Goal: Task Accomplishment & Management: Use online tool/utility

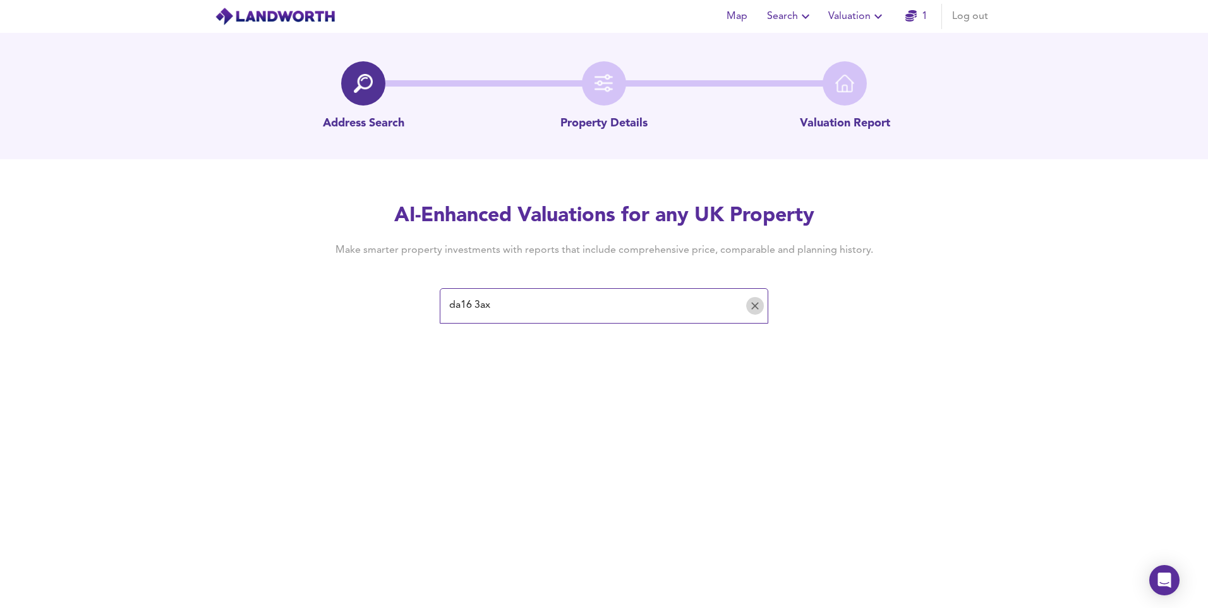
click at [756, 303] on icon "Clear" at bounding box center [754, 305] width 13 height 13
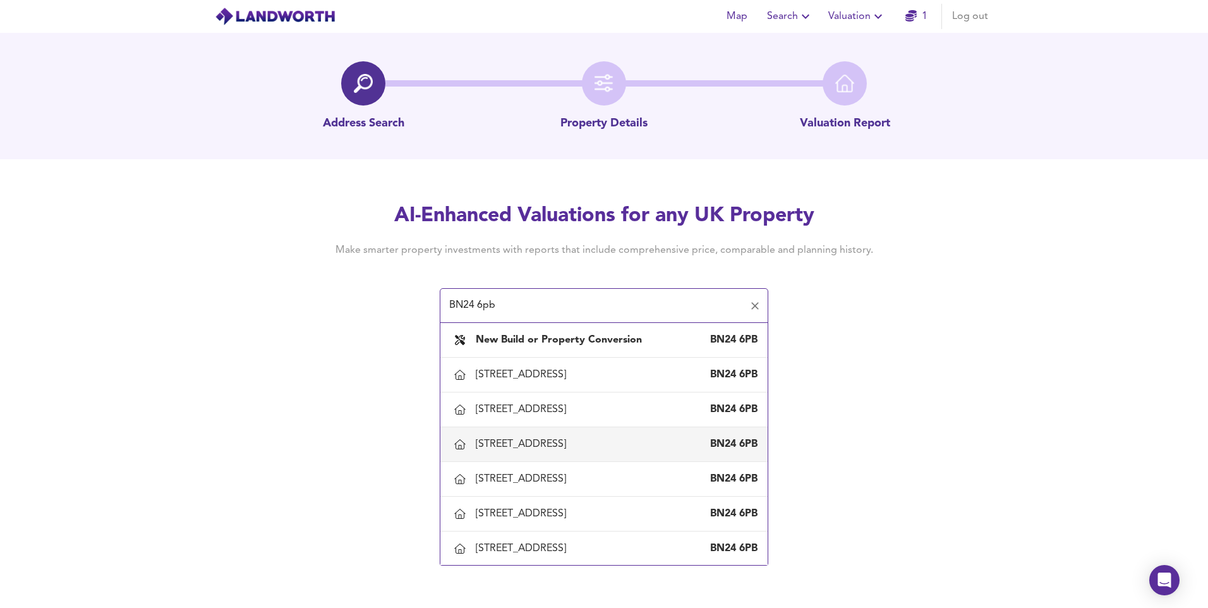
click at [571, 447] on div "[STREET_ADDRESS]" at bounding box center [523, 444] width 95 height 14
type input "[STREET_ADDRESS]"
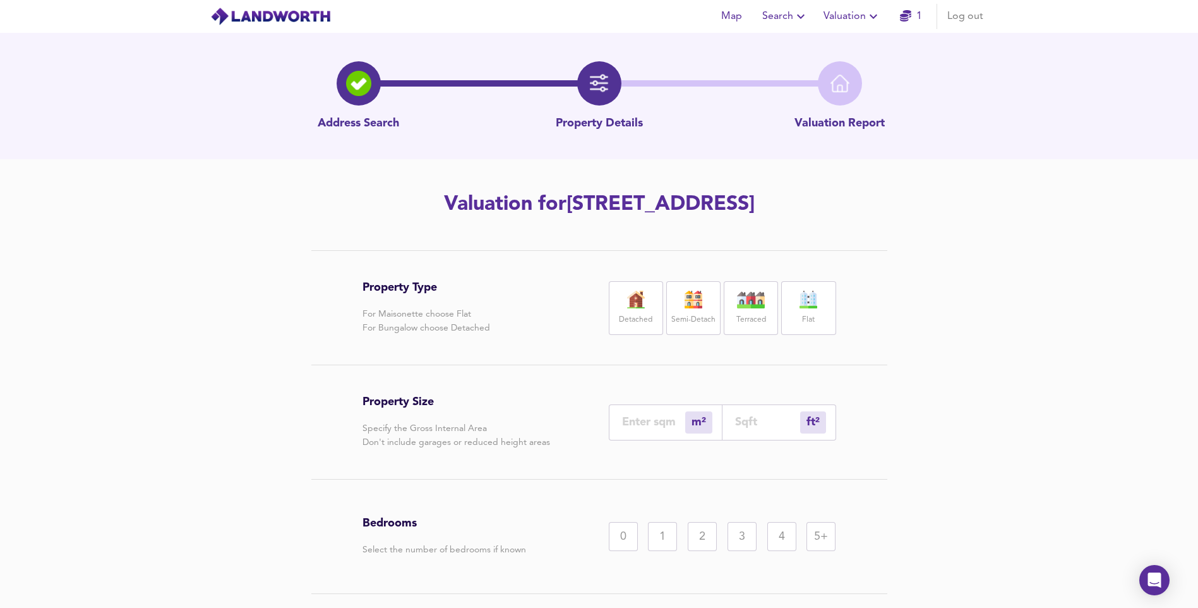
click at [620, 308] on div "Detached" at bounding box center [636, 308] width 54 height 54
click at [647, 420] on input "number" at bounding box center [653, 421] width 63 height 13
type input "1"
type input "11"
type input "2"
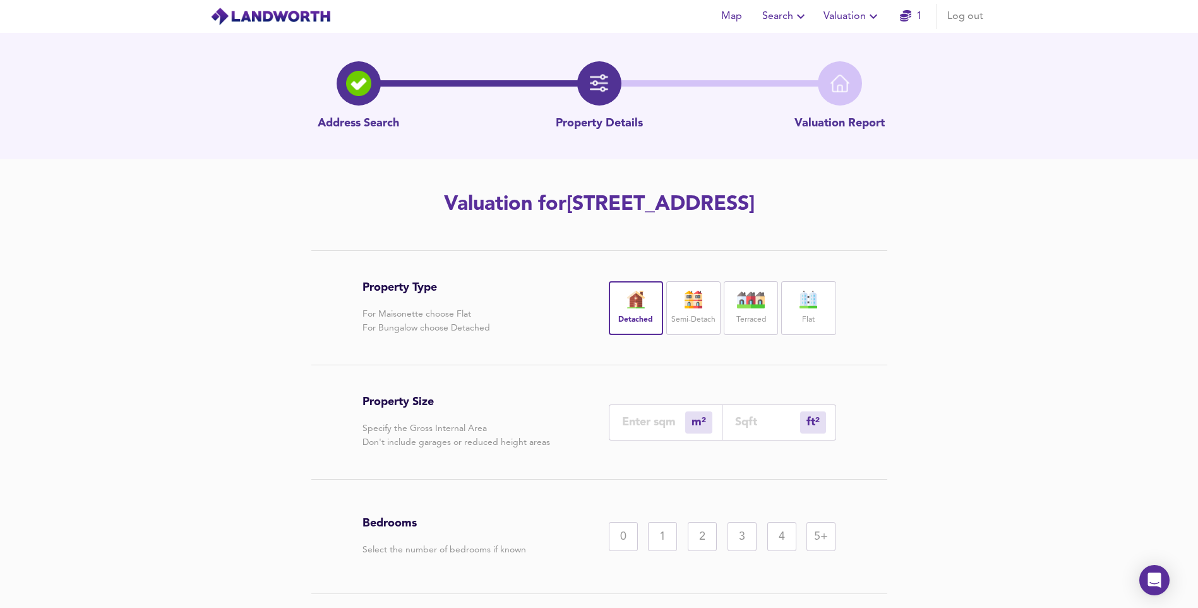
type input "22"
type input "20"
type input "215"
type input "200"
type input "2153"
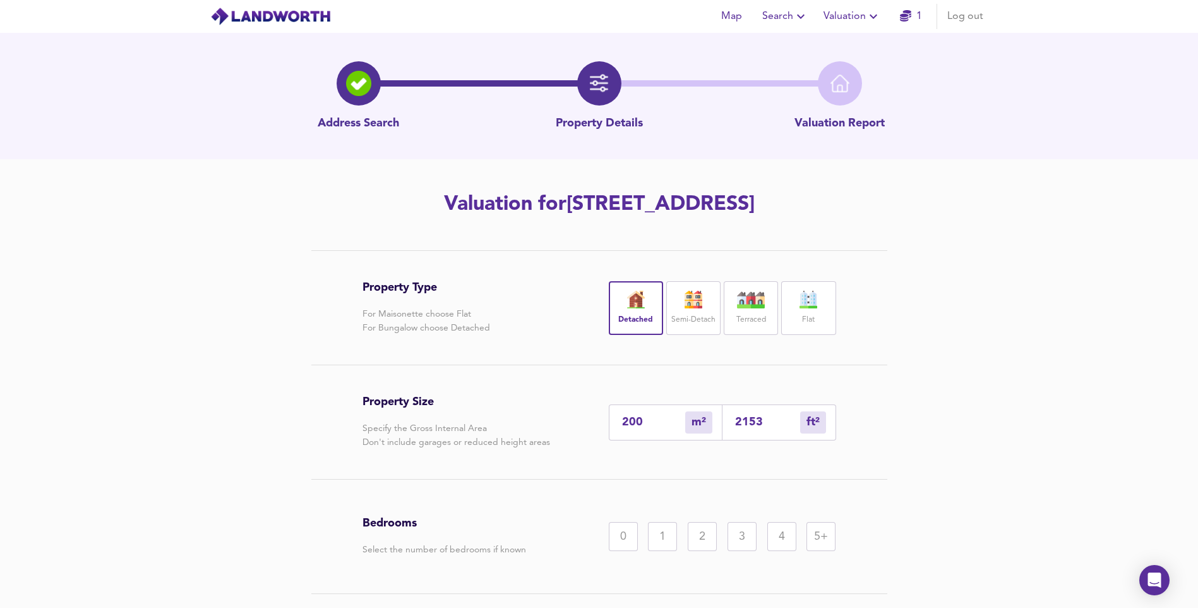
type input "200"
click at [811, 540] on div "5+" at bounding box center [820, 536] width 29 height 29
click at [780, 536] on div "4" at bounding box center [781, 536] width 29 height 29
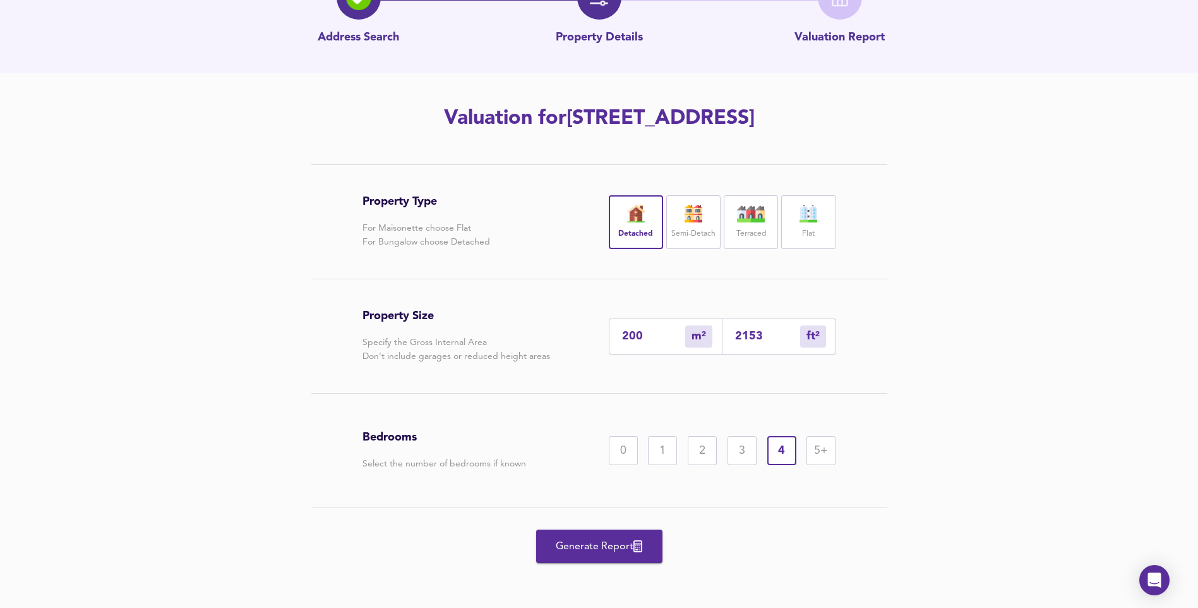
scroll to position [88, 0]
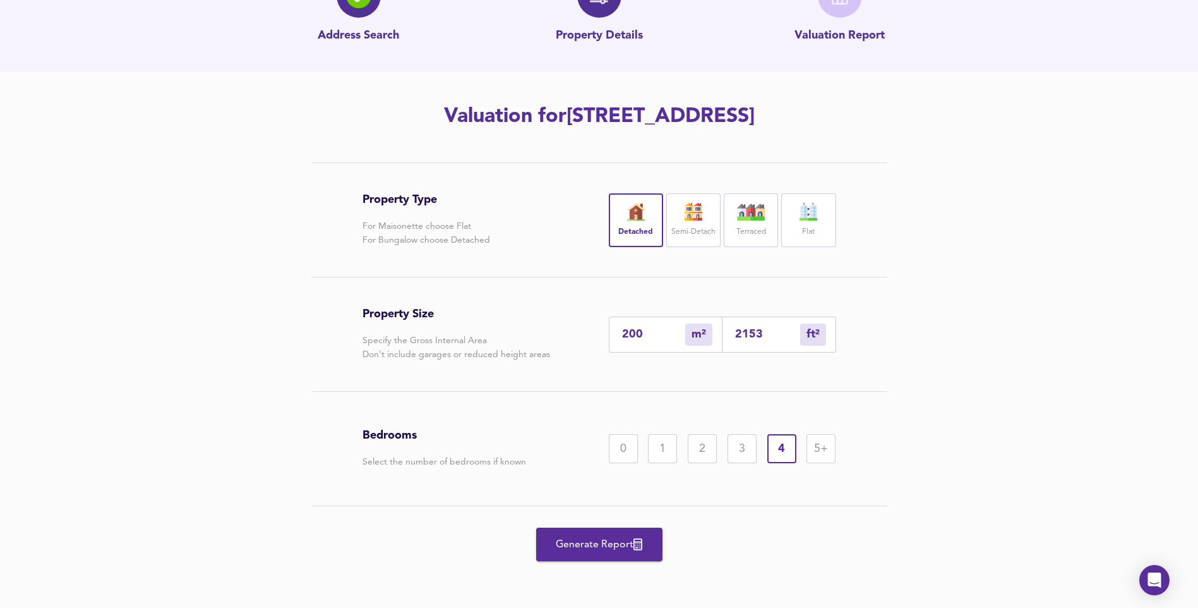
click at [611, 554] on button "Generate Report" at bounding box center [599, 543] width 126 height 33
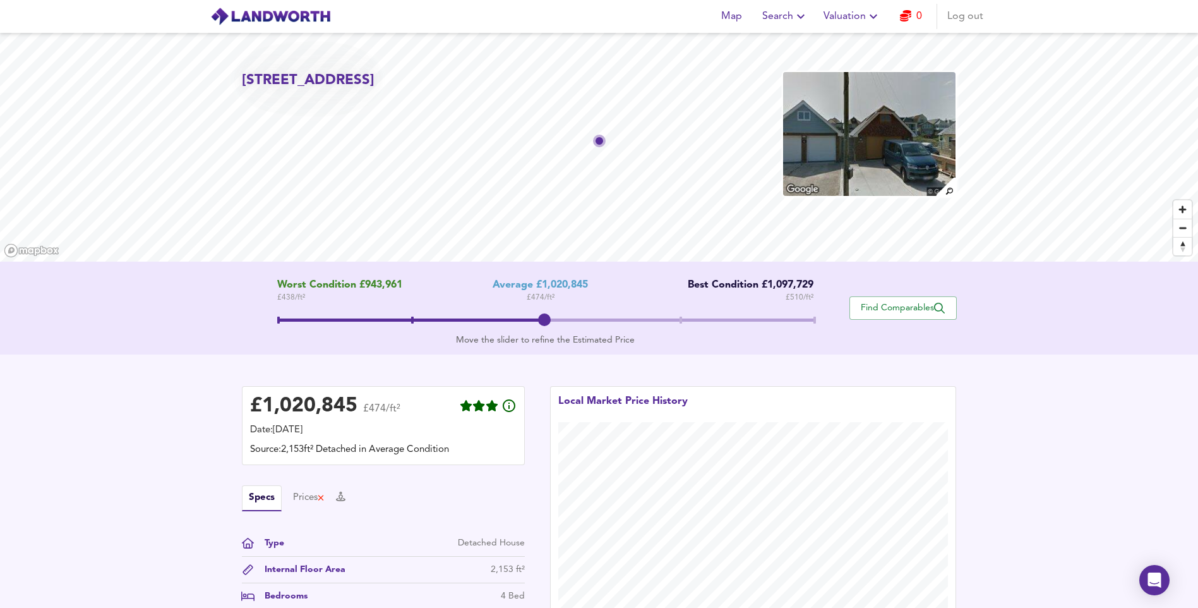
scroll to position [126, 0]
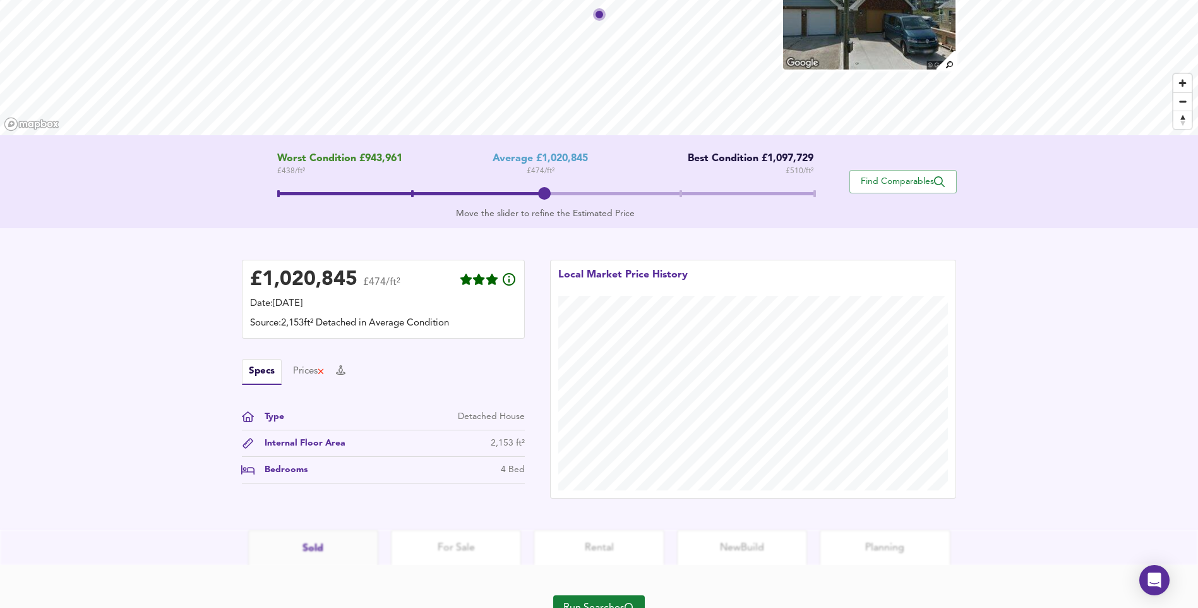
click at [609, 597] on button "Run Searches" at bounding box center [599, 607] width 92 height 25
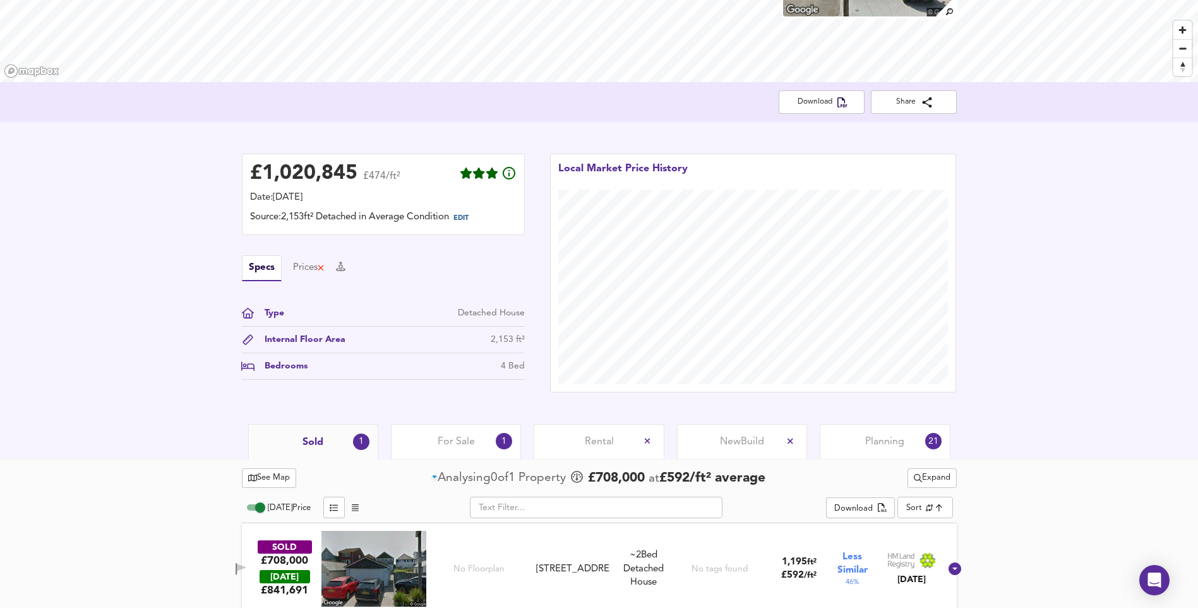
scroll to position [192, 0]
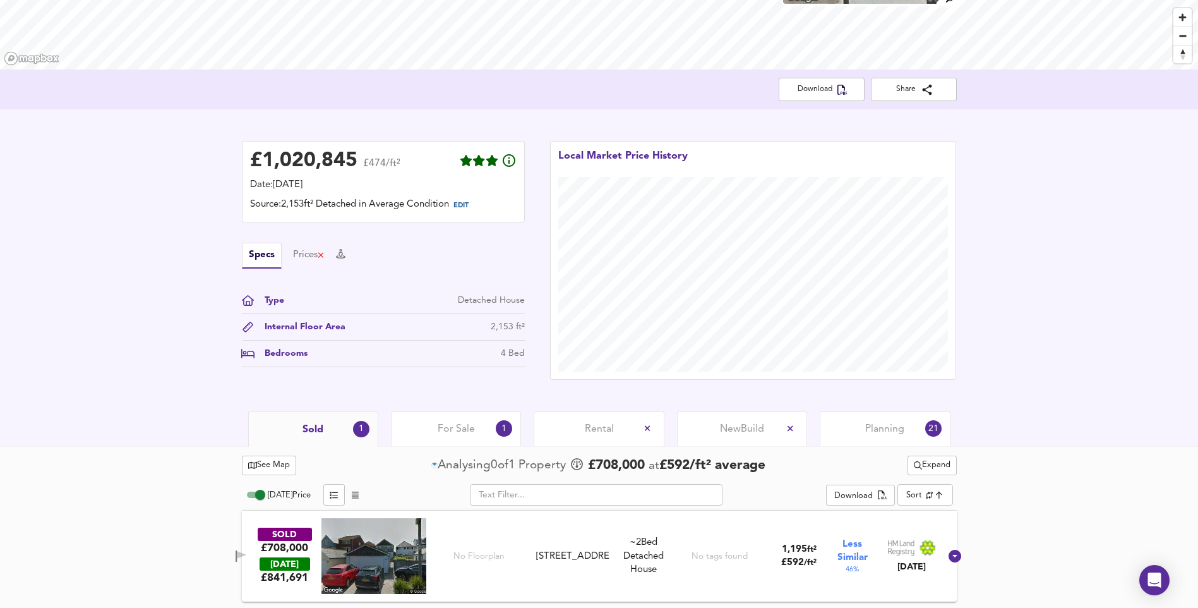
click at [445, 424] on span "For Sale" at bounding box center [456, 429] width 37 height 14
